Goal: Information Seeking & Learning: Compare options

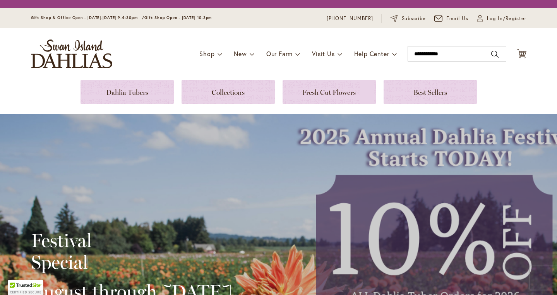
type input "**********"
click at [492, 57] on button "Search" at bounding box center [494, 54] width 7 height 12
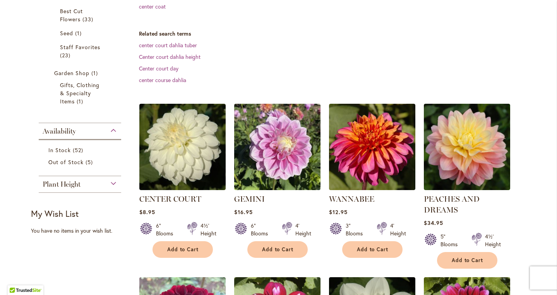
scroll to position [190, 0]
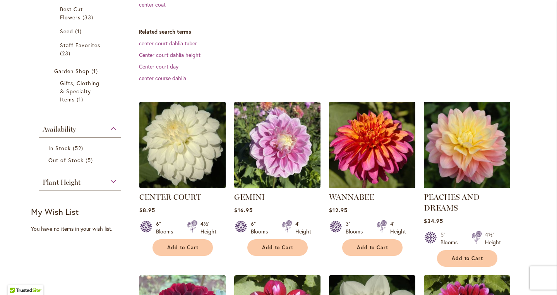
click at [177, 177] on img at bounding box center [182, 145] width 91 height 91
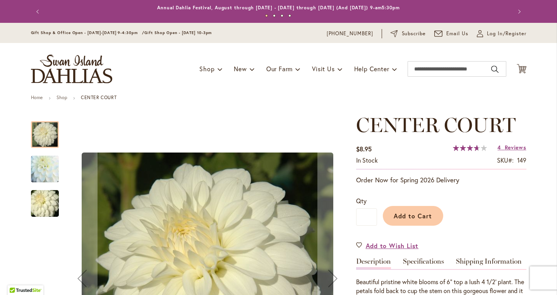
click at [344, 239] on button "Next" at bounding box center [333, 278] width 31 height 330
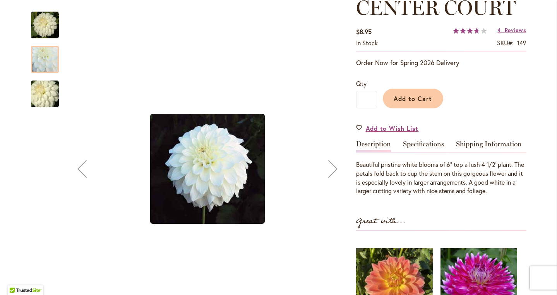
scroll to position [120, 0]
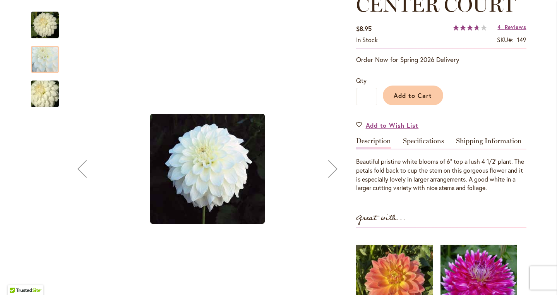
click at [34, 98] on img "CENTER COURT" at bounding box center [45, 94] width 56 height 37
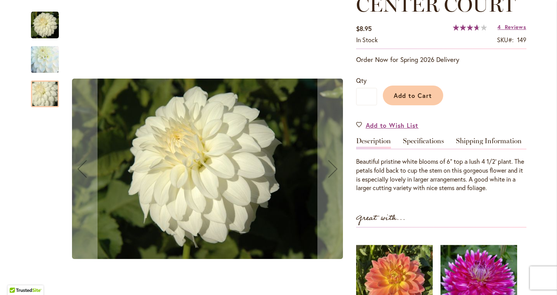
click at [45, 92] on div at bounding box center [45, 94] width 28 height 27
click at [38, 61] on img "CENTER COURT" at bounding box center [45, 59] width 56 height 53
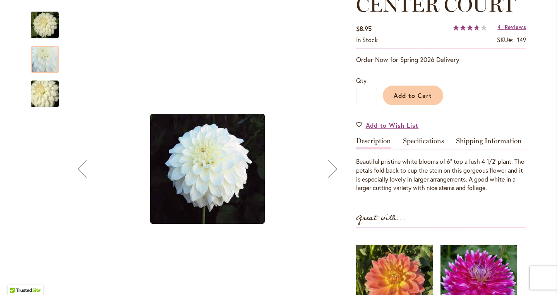
click at [38, 26] on img "CENTER COURT" at bounding box center [45, 25] width 28 height 28
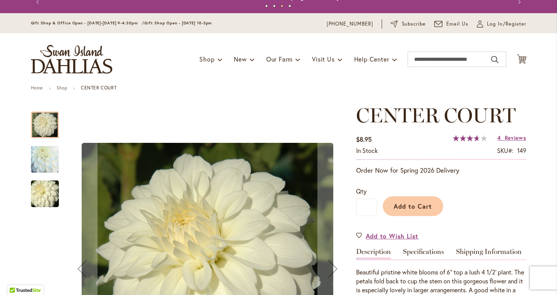
scroll to position [0, 0]
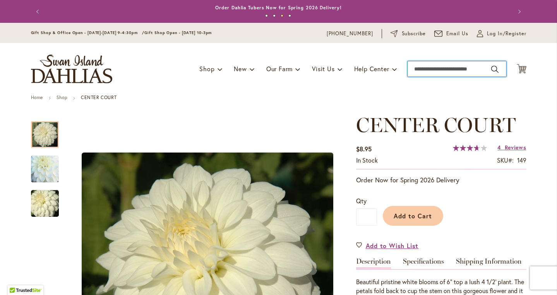
click at [434, 72] on input "Search" at bounding box center [457, 68] width 99 height 15
type input "**********"
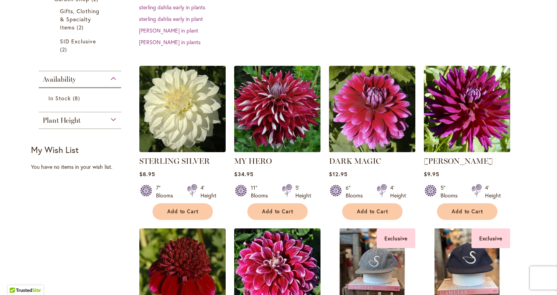
scroll to position [229, 0]
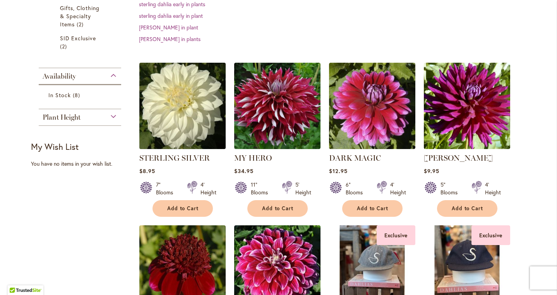
click at [193, 130] on img at bounding box center [182, 105] width 91 height 91
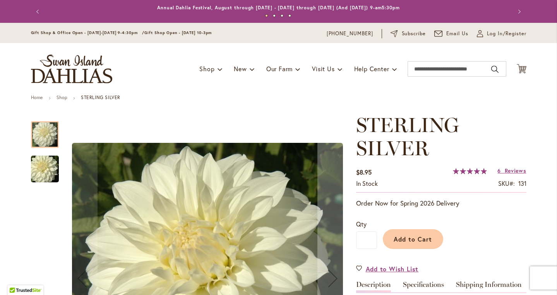
click at [53, 179] on img "Sterling Silver" at bounding box center [45, 169] width 56 height 37
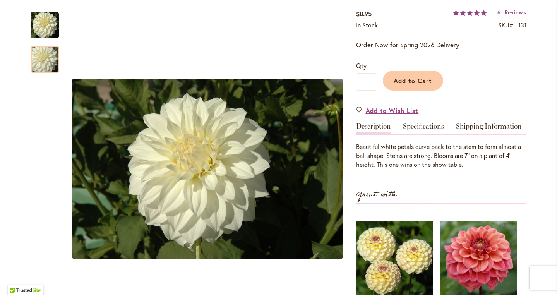
scroll to position [161, 0]
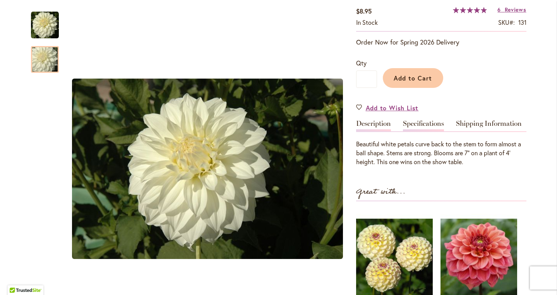
click at [425, 131] on link "Specifications" at bounding box center [423, 125] width 41 height 11
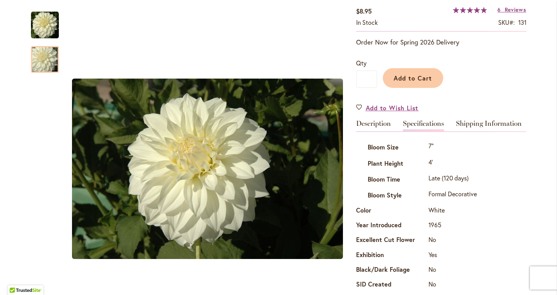
scroll to position [292, 0]
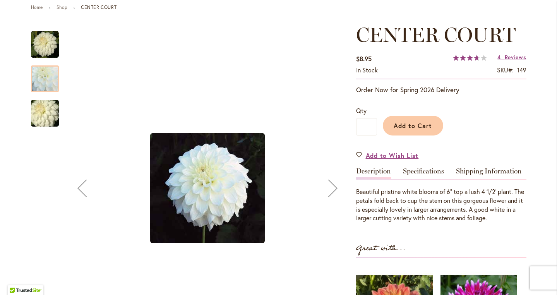
scroll to position [98, 0]
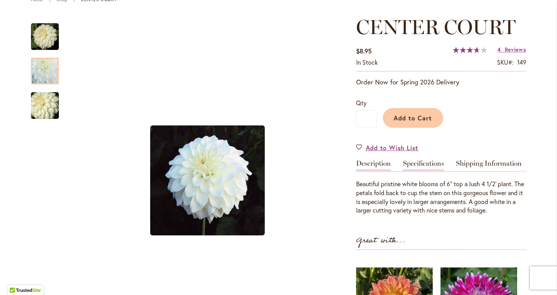
click at [417, 171] on link "Specifications" at bounding box center [423, 165] width 41 height 11
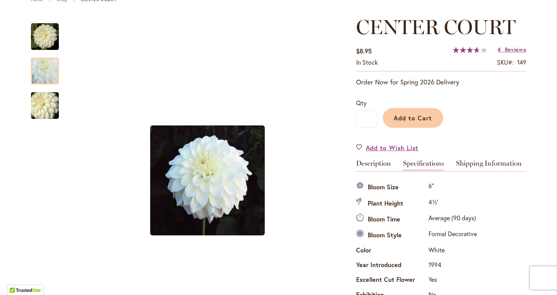
scroll to position [268, 0]
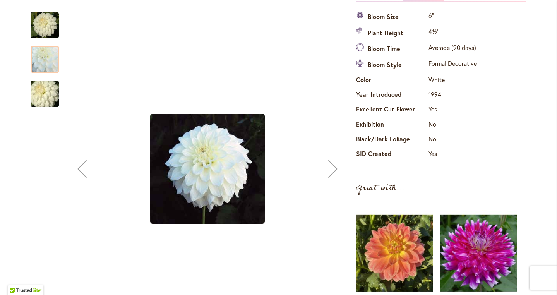
click at [41, 95] on img "CENTER COURT" at bounding box center [45, 94] width 56 height 37
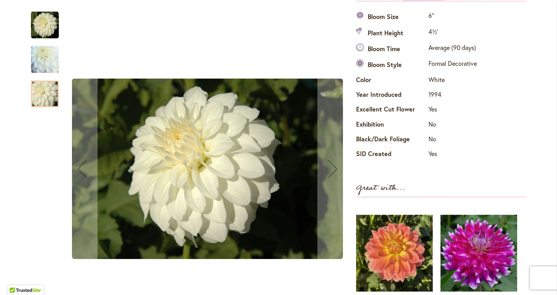
click at [45, 58] on img "CENTER COURT" at bounding box center [45, 59] width 56 height 53
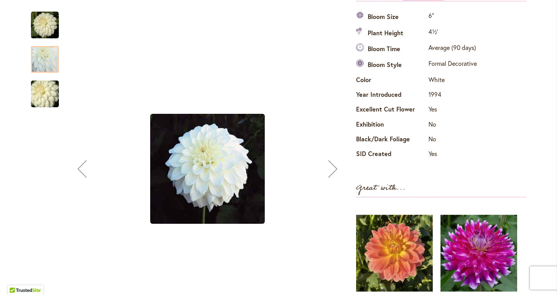
click at [45, 30] on img "CENTER COURT" at bounding box center [45, 25] width 28 height 28
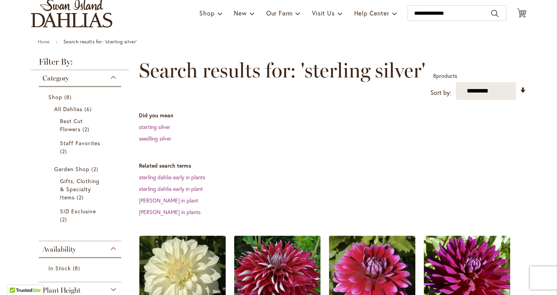
scroll to position [61, 0]
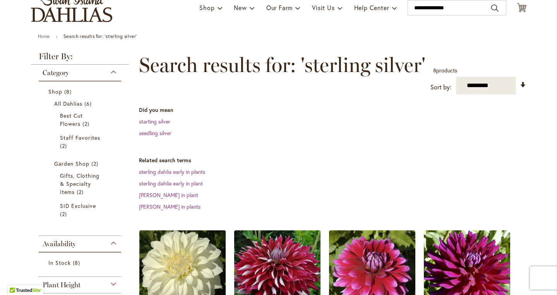
click at [180, 283] on img at bounding box center [182, 273] width 91 height 91
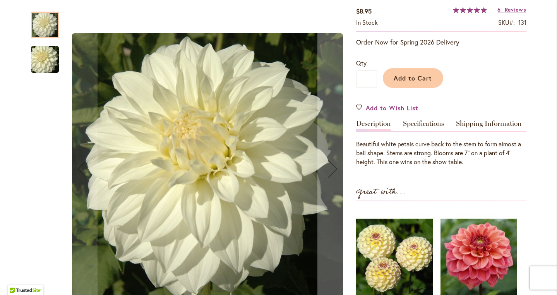
scroll to position [162, 0]
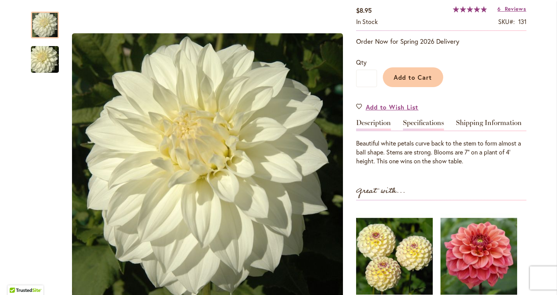
click at [427, 131] on link "Specifications" at bounding box center [423, 124] width 41 height 11
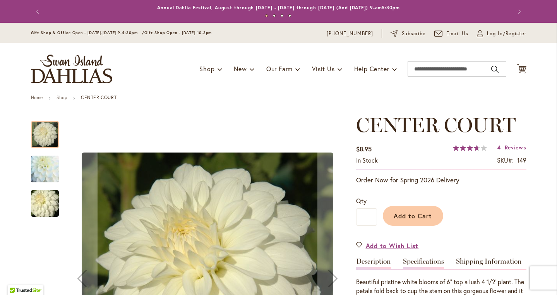
click at [421, 269] on link "Specifications" at bounding box center [423, 263] width 41 height 11
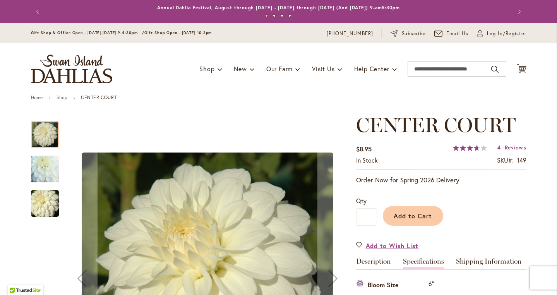
scroll to position [268, 0]
